Goal: Task Accomplishment & Management: Manage account settings

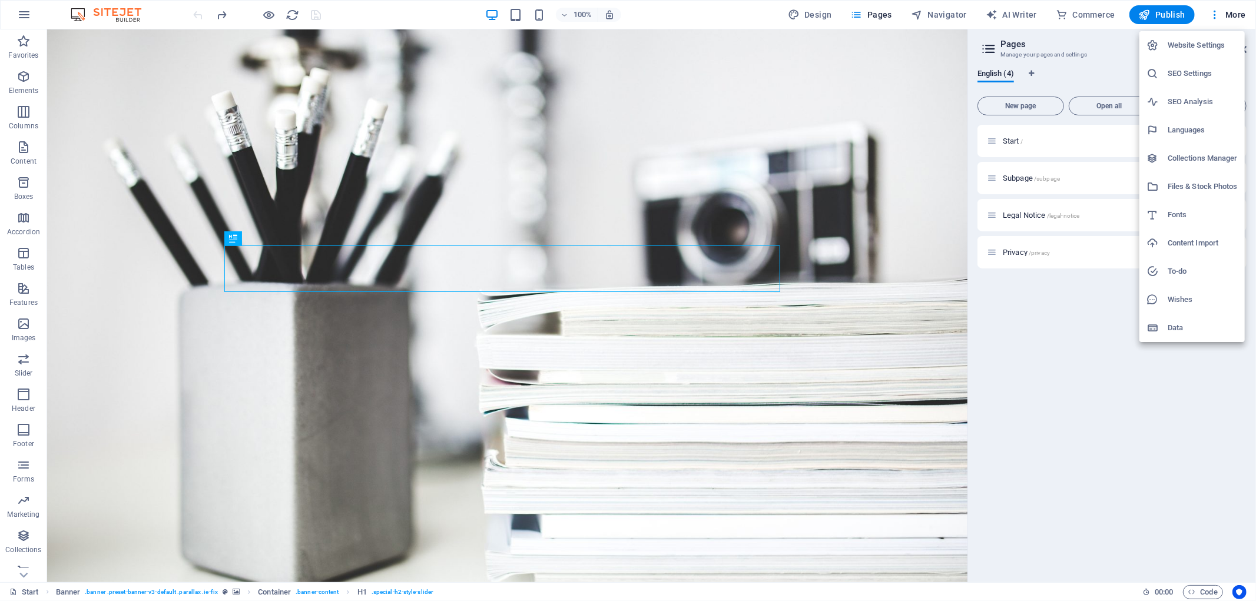
click at [1132, 399] on div at bounding box center [628, 300] width 1256 height 601
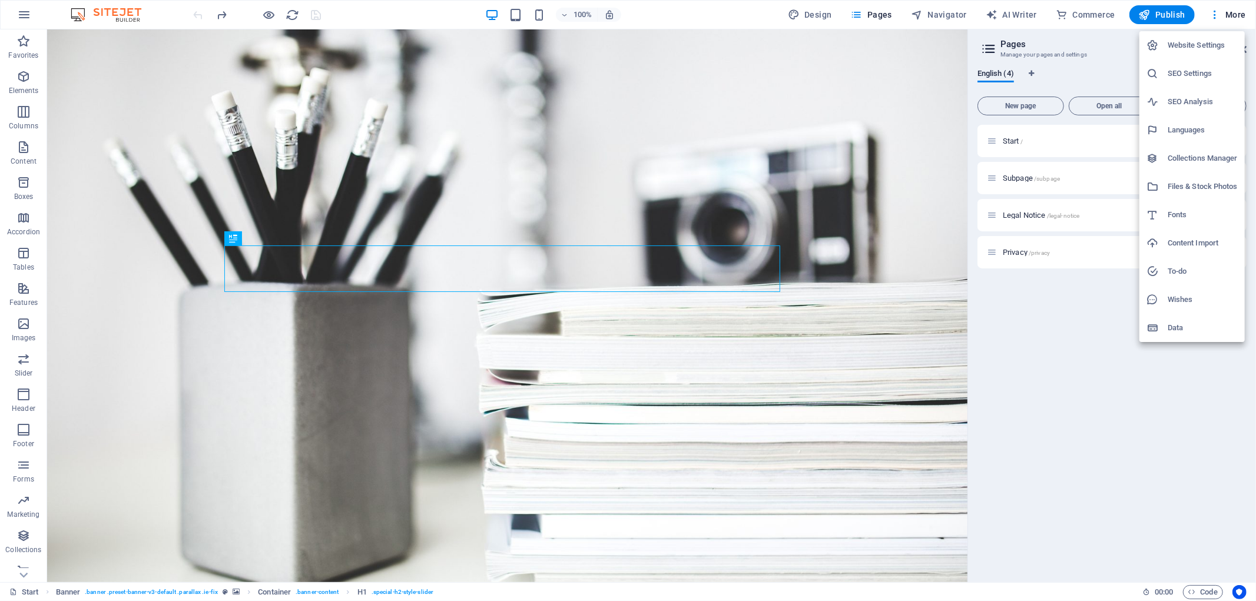
click at [1186, 44] on h6 "Website Settings" at bounding box center [1203, 45] width 70 height 14
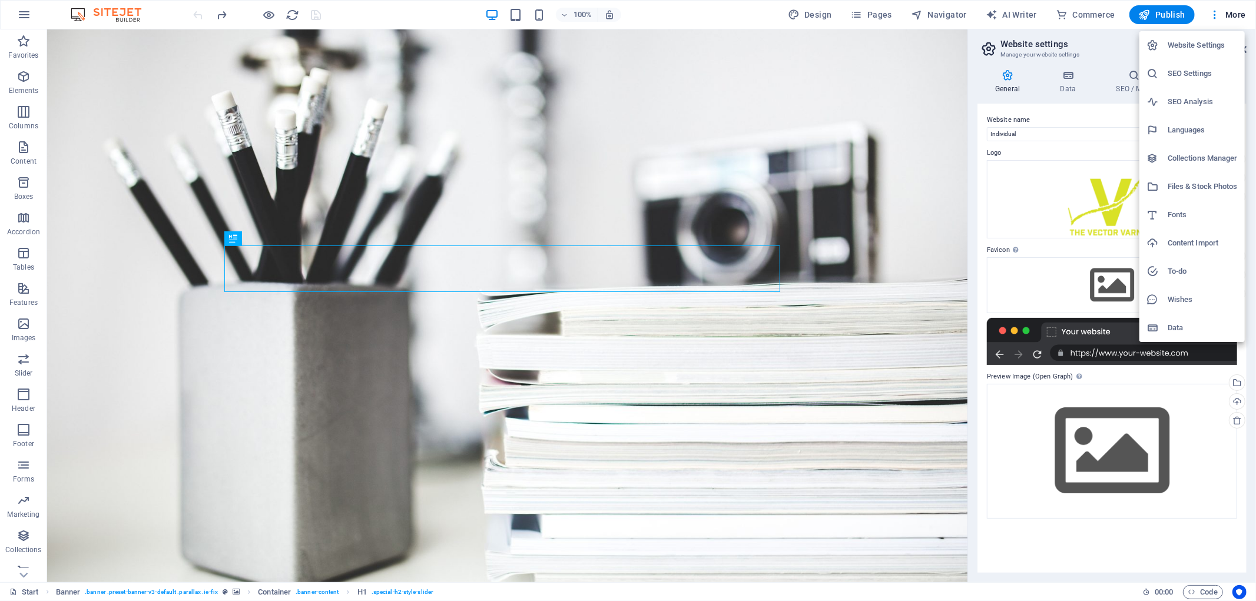
click at [997, 43] on div at bounding box center [628, 300] width 1256 height 601
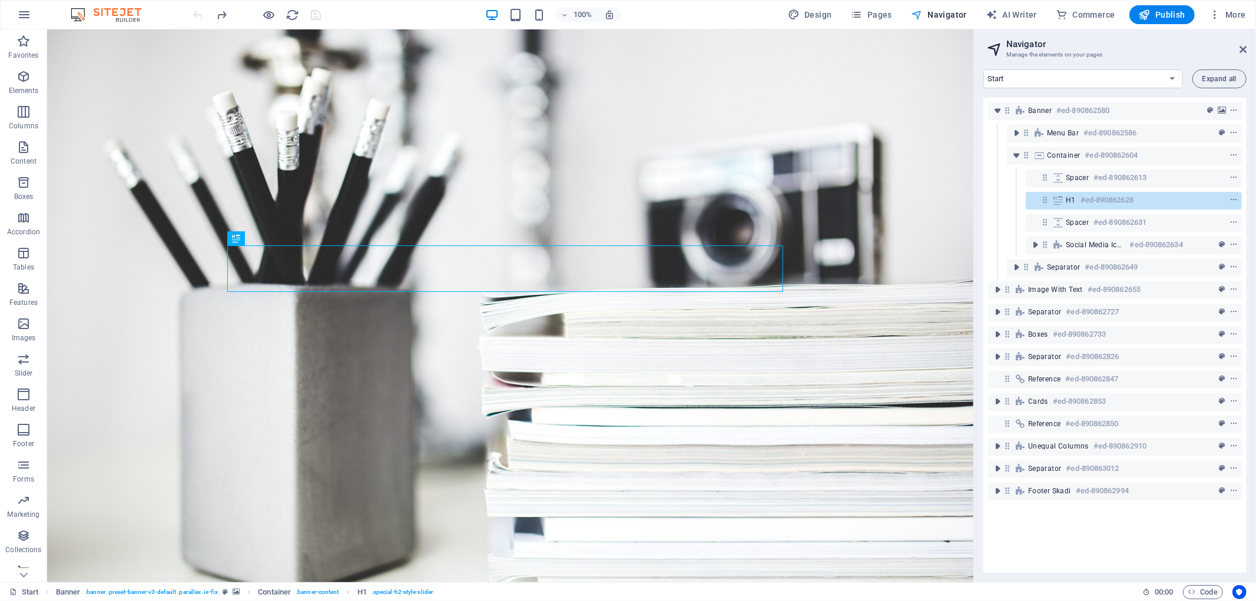
click at [1242, 48] on icon at bounding box center [1243, 49] width 7 height 9
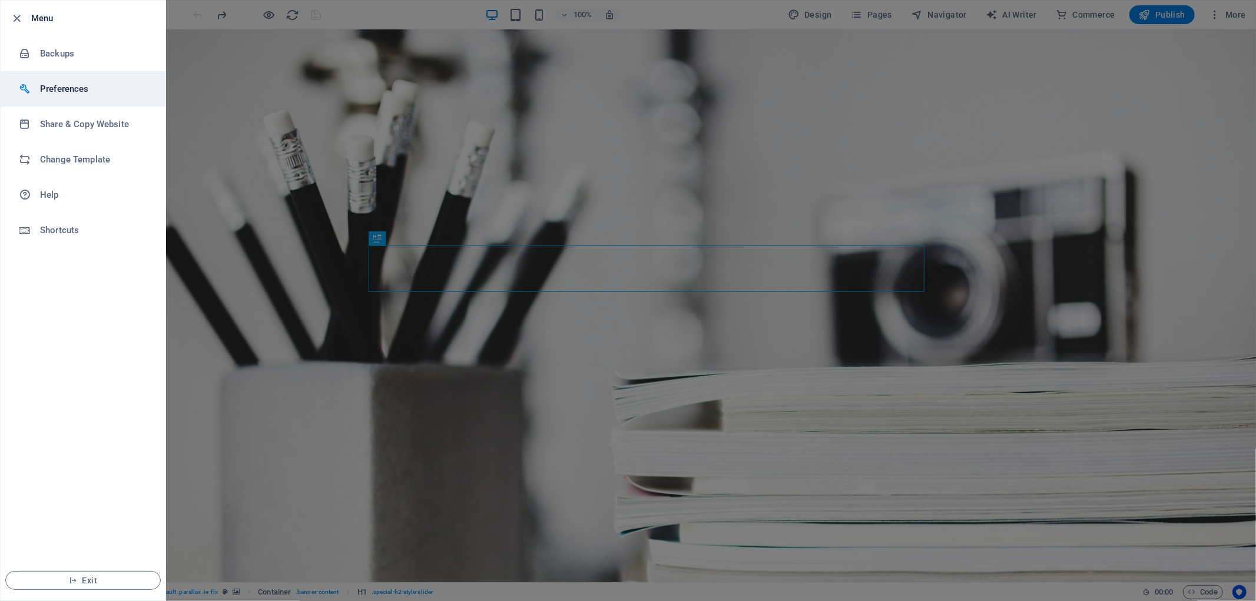
click at [59, 85] on h6 "Preferences" at bounding box center [94, 89] width 109 height 14
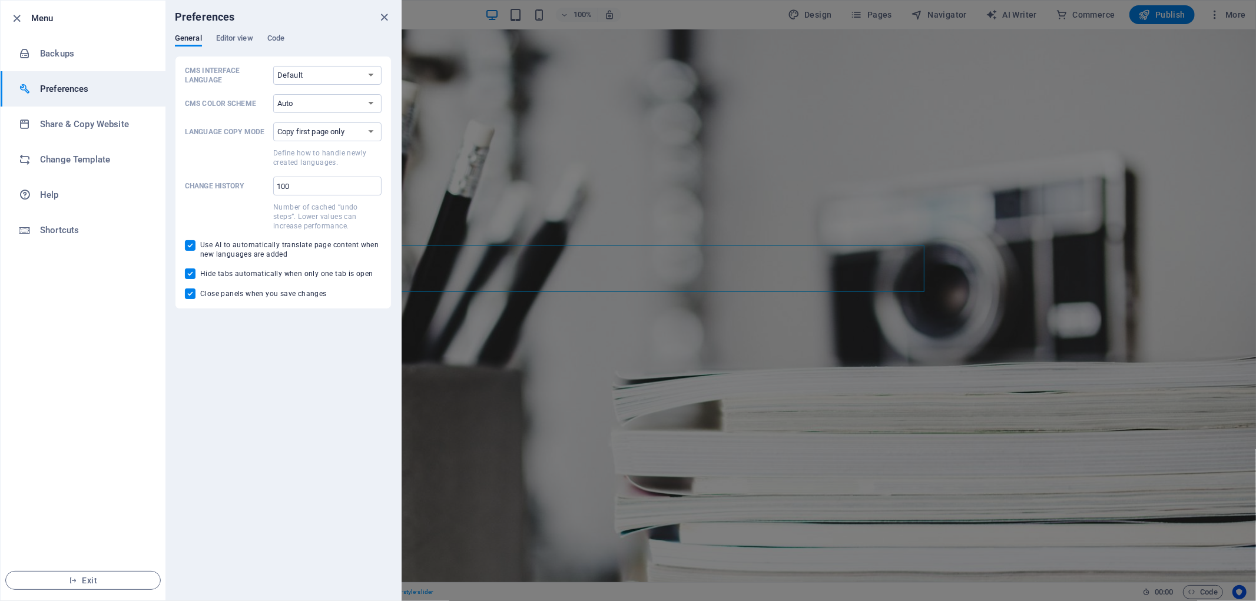
click at [1045, 257] on div at bounding box center [628, 300] width 1256 height 601
